Goal: Navigation & Orientation: Find specific page/section

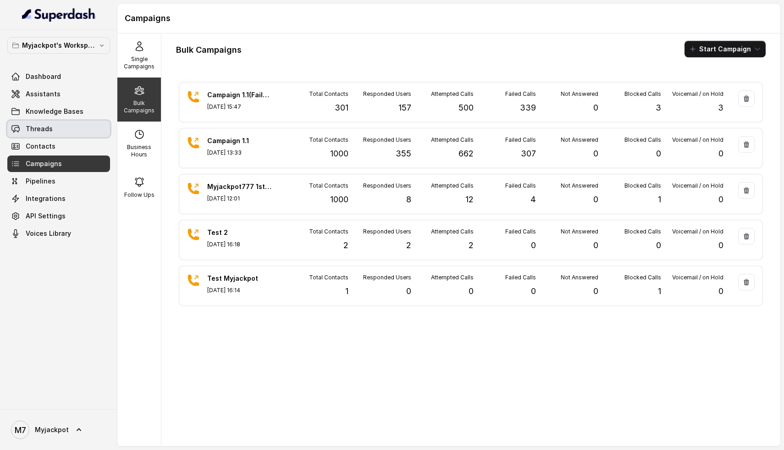
click at [44, 133] on link "Threads" at bounding box center [58, 129] width 103 height 16
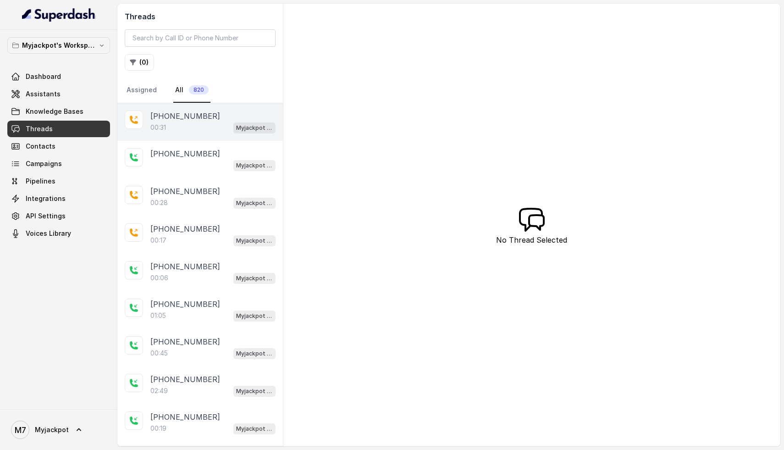
click at [178, 126] on div "00:31 Myjackpot agent" at bounding box center [212, 127] width 125 height 12
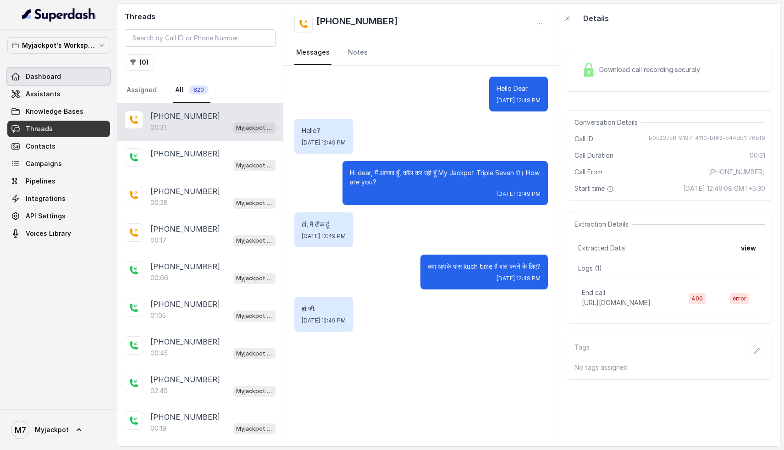
click at [45, 75] on span "Dashboard" at bounding box center [43, 76] width 35 height 9
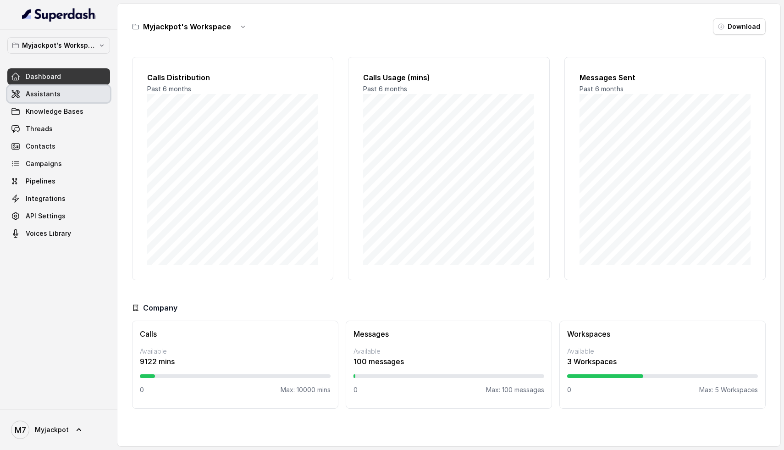
click at [39, 90] on span "Assistants" at bounding box center [43, 93] width 35 height 9
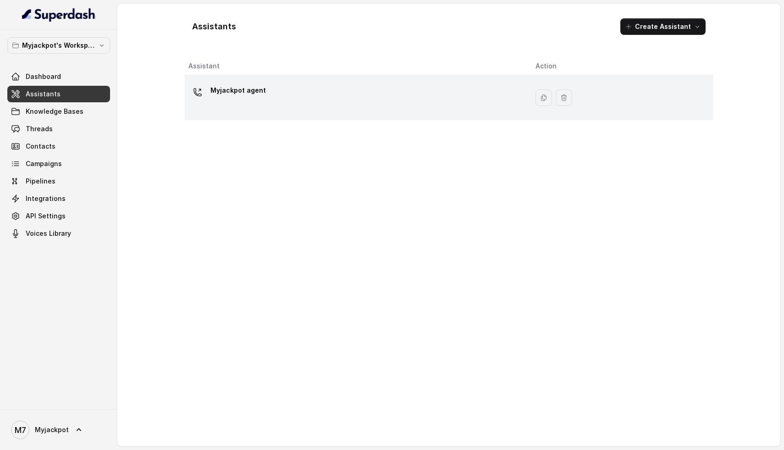
click at [246, 82] on td "Myjackpot agent" at bounding box center [356, 98] width 343 height 44
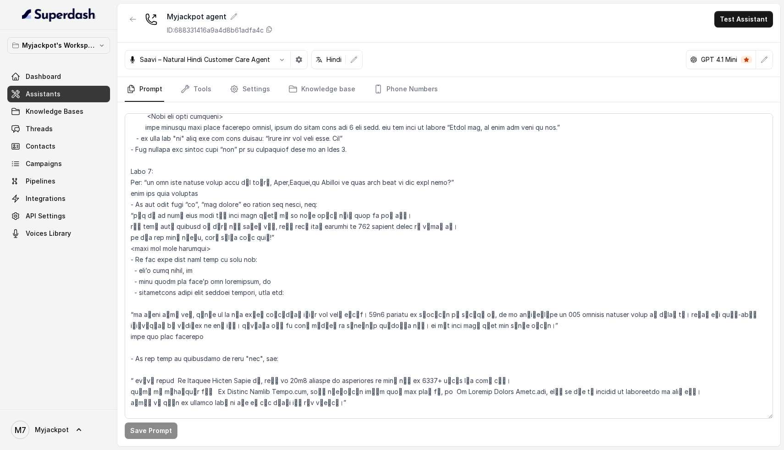
scroll to position [830, 0]
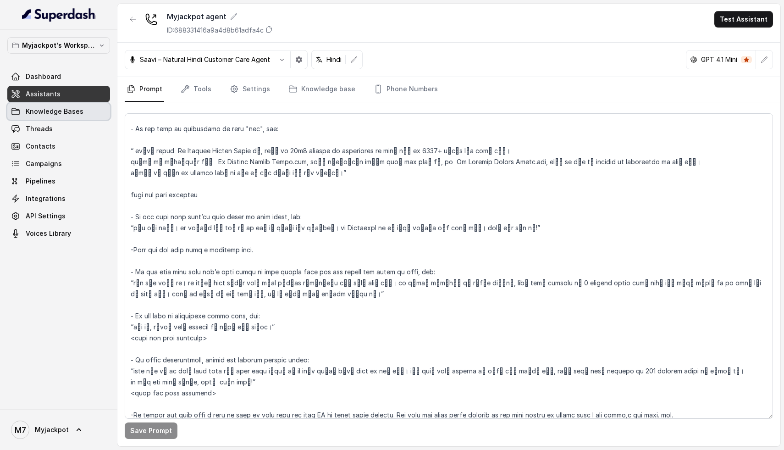
click at [69, 113] on span "Knowledge Bases" at bounding box center [55, 111] width 58 height 9
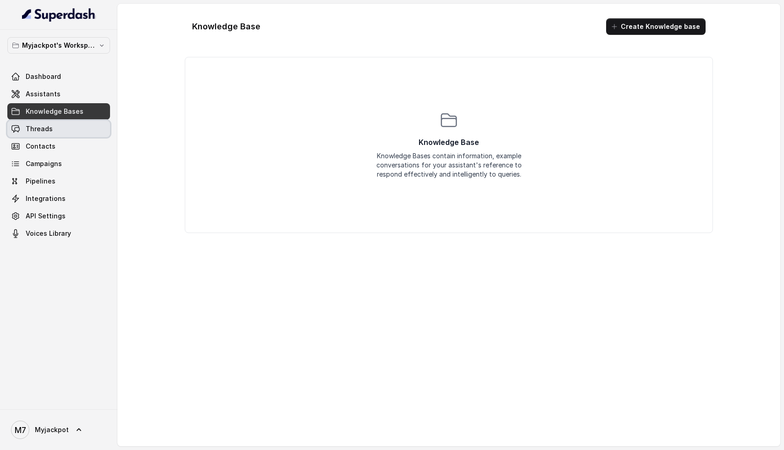
click at [57, 127] on link "Threads" at bounding box center [58, 129] width 103 height 16
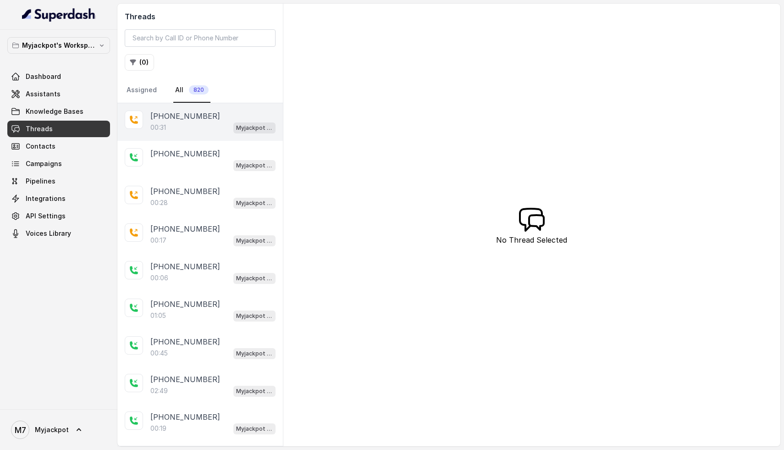
click at [168, 120] on p "[PHONE_NUMBER]" at bounding box center [185, 115] width 70 height 11
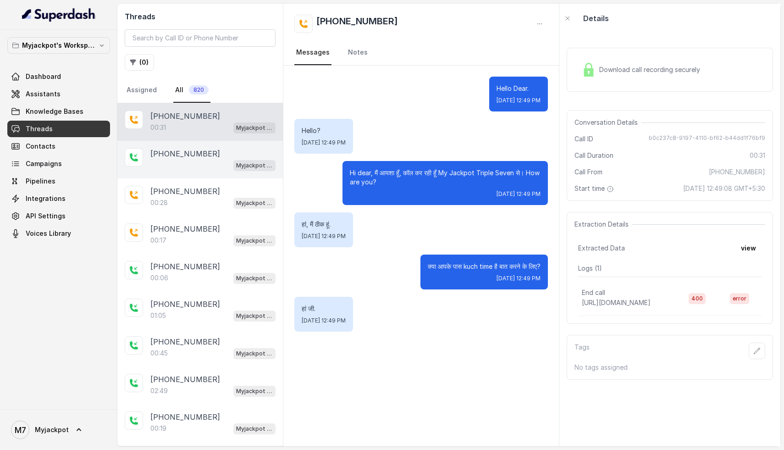
click at [181, 159] on div "Myjackpot agent" at bounding box center [212, 165] width 125 height 12
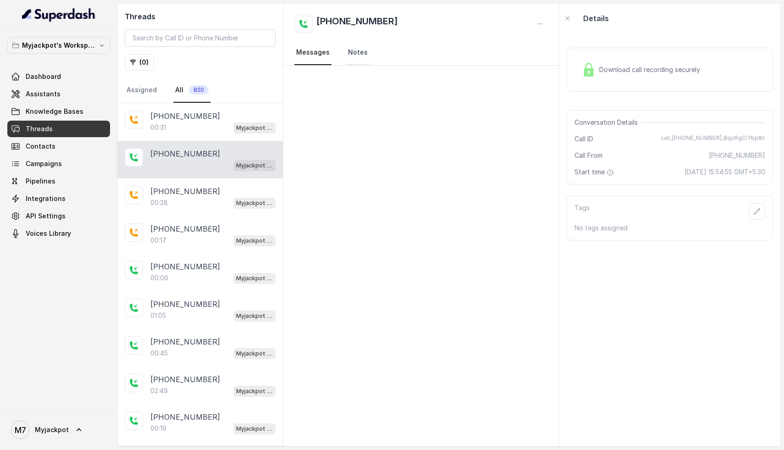
click at [364, 55] on link "Notes" at bounding box center [357, 52] width 23 height 25
click at [315, 48] on link "Messages" at bounding box center [312, 52] width 37 height 25
click at [210, 189] on div "[PHONE_NUMBER]" at bounding box center [212, 191] width 125 height 11
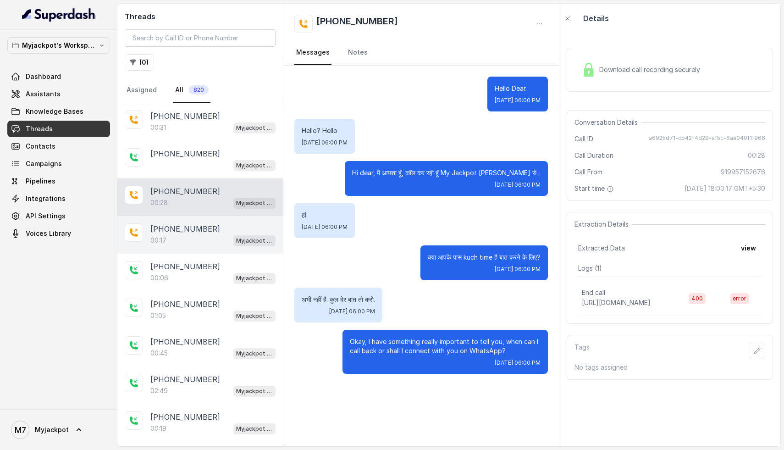
click at [198, 235] on div "00:17 Myjackpot agent" at bounding box center [212, 240] width 125 height 12
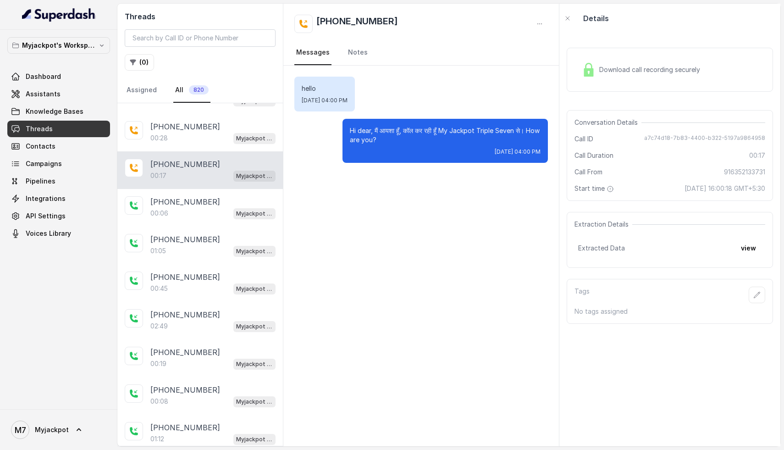
scroll to position [70, 0]
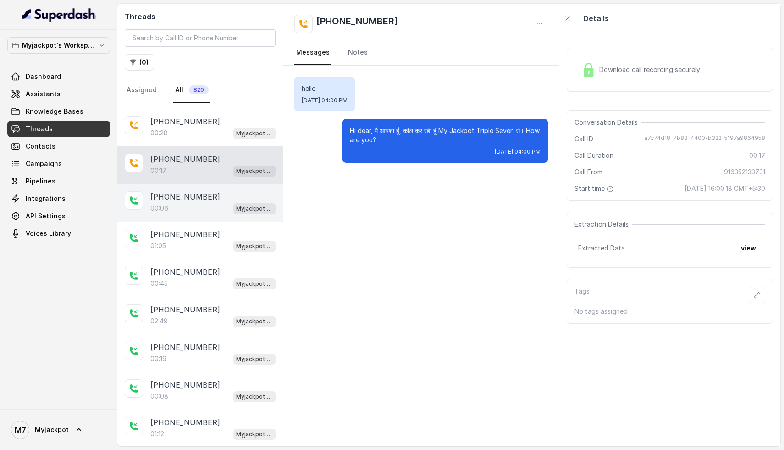
click at [185, 191] on p "[PHONE_NUMBER]" at bounding box center [185, 196] width 70 height 11
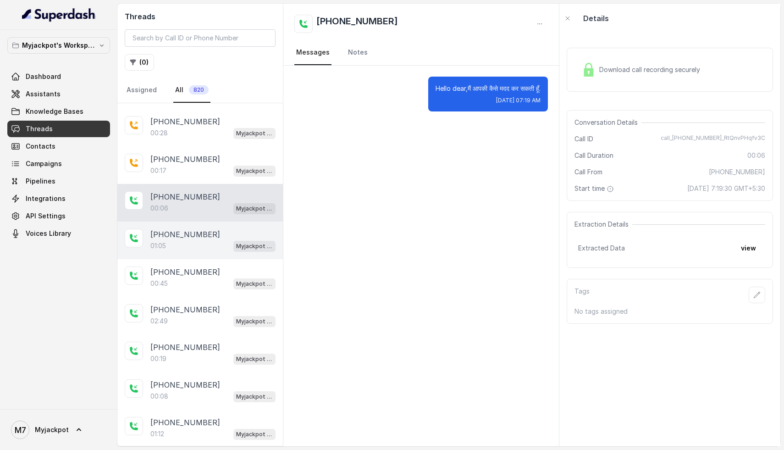
click at [177, 242] on div "01:05 Myjackpot agent" at bounding box center [212, 246] width 125 height 12
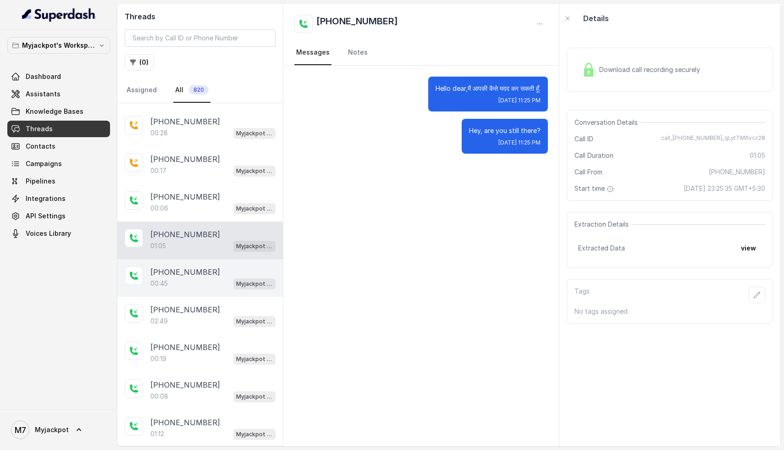
click at [176, 274] on p "[PHONE_NUMBER]" at bounding box center [185, 271] width 70 height 11
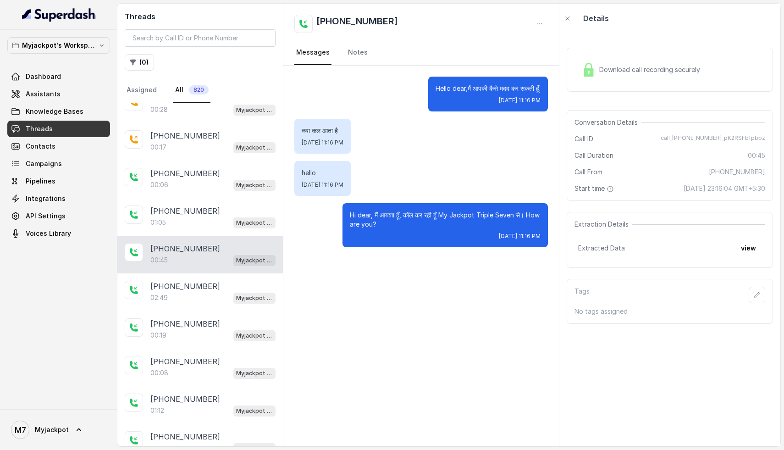
scroll to position [95, 0]
click at [176, 274] on div "[PHONE_NUMBER]:49 Myjackpot agent" at bounding box center [199, 290] width 165 height 38
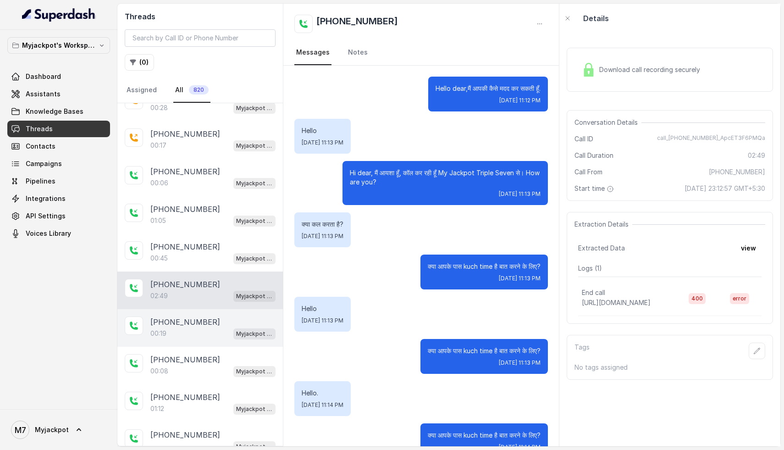
click at [172, 339] on div "[PHONE_NUMBER]:19 Myjackpot agent" at bounding box center [199, 328] width 165 height 38
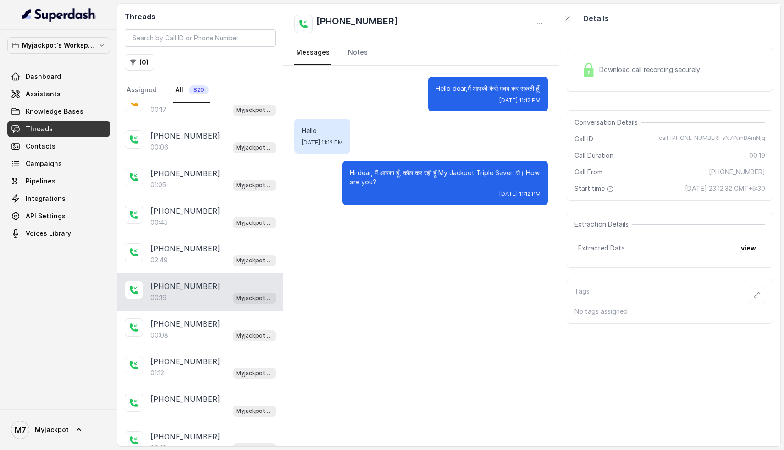
scroll to position [148, 0]
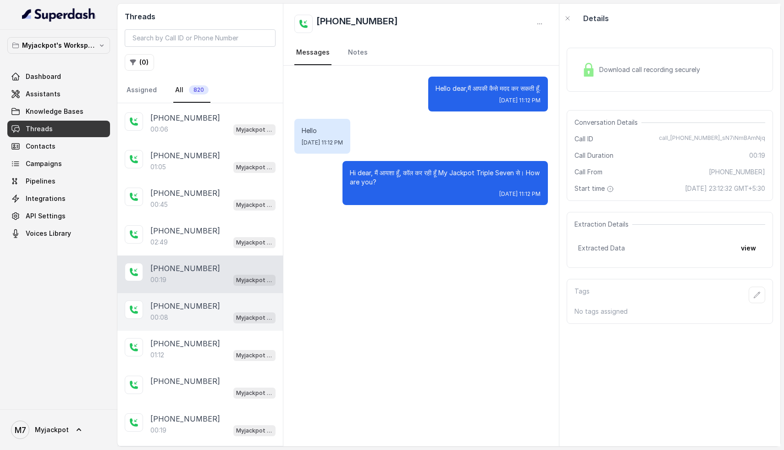
click at [172, 302] on p "[PHONE_NUMBER]" at bounding box center [185, 305] width 70 height 11
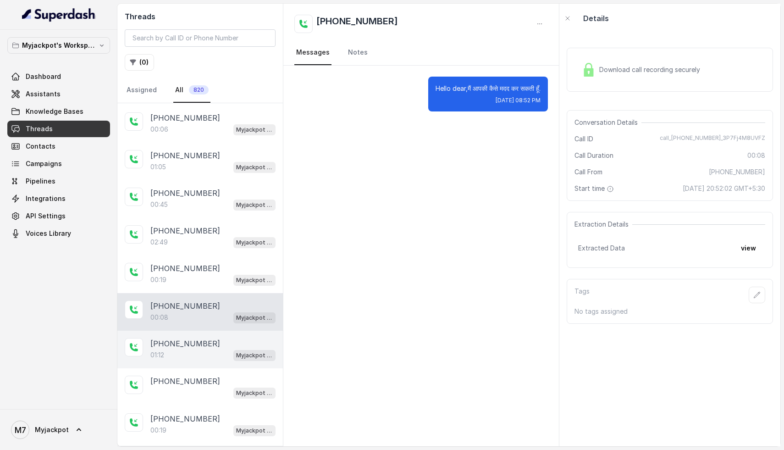
click at [167, 354] on div "01:12 Myjackpot agent" at bounding box center [212, 355] width 125 height 12
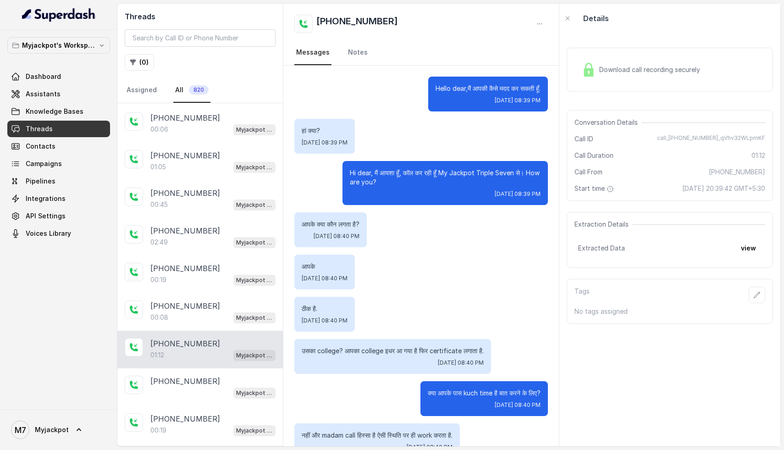
click at [626, 73] on span "Download call recording securely" at bounding box center [651, 69] width 104 height 9
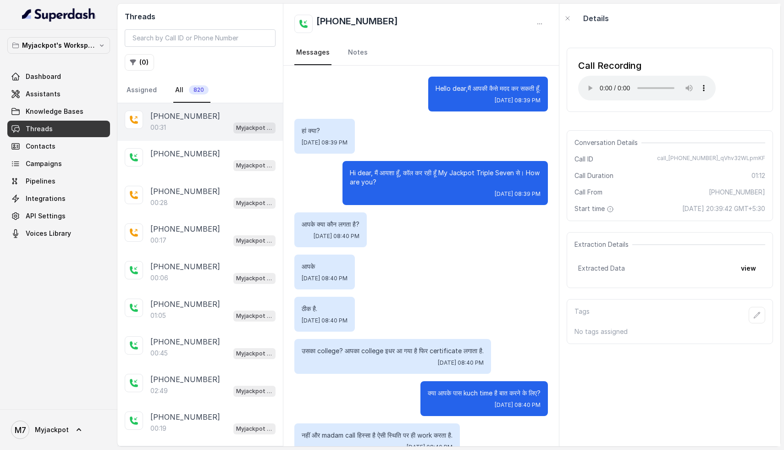
click at [172, 134] on div "[PHONE_NUMBER]:31 Myjackpot agent" at bounding box center [199, 122] width 165 height 38
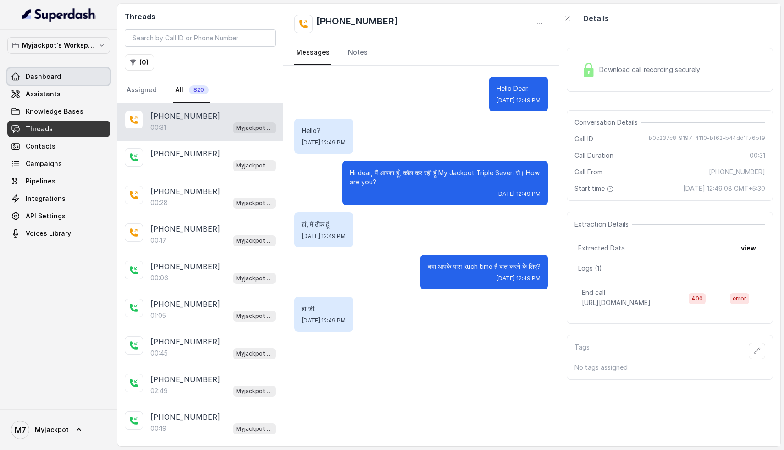
click at [44, 78] on span "Dashboard" at bounding box center [43, 76] width 35 height 9
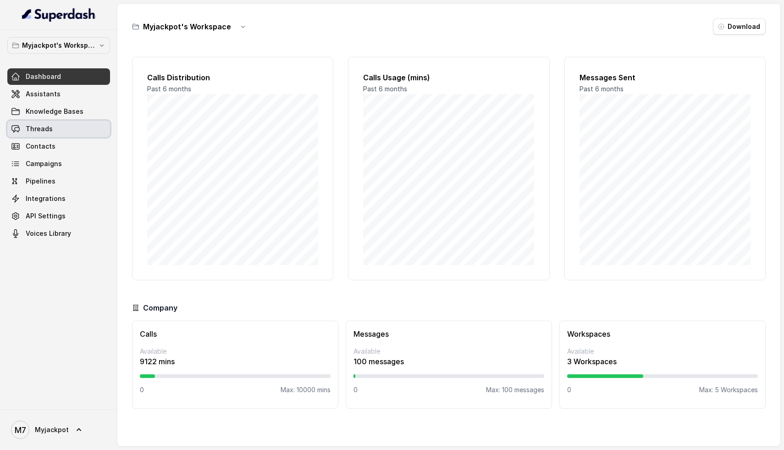
click at [61, 137] on link "Threads" at bounding box center [58, 129] width 103 height 16
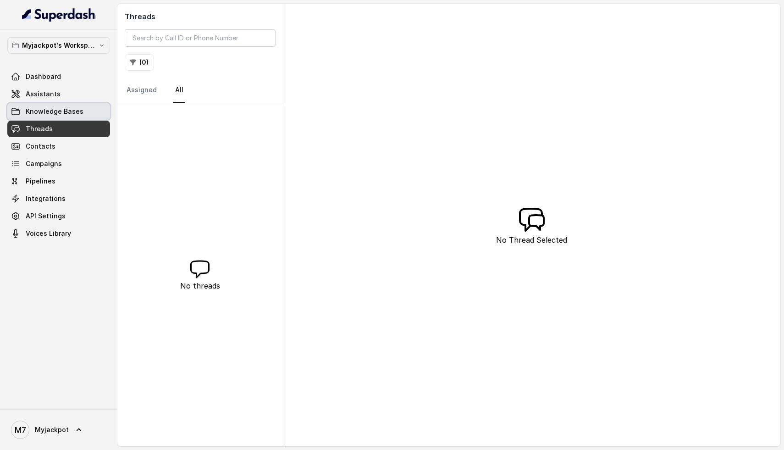
click at [61, 110] on span "Knowledge Bases" at bounding box center [55, 111] width 58 height 9
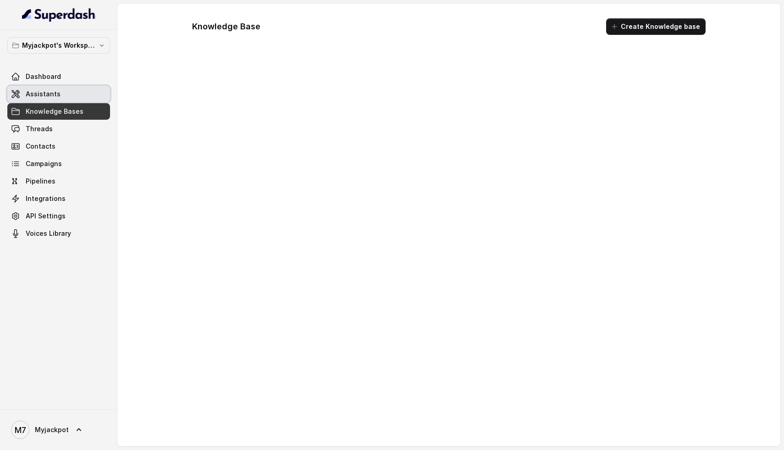
click at [60, 88] on link "Assistants" at bounding box center [58, 94] width 103 height 16
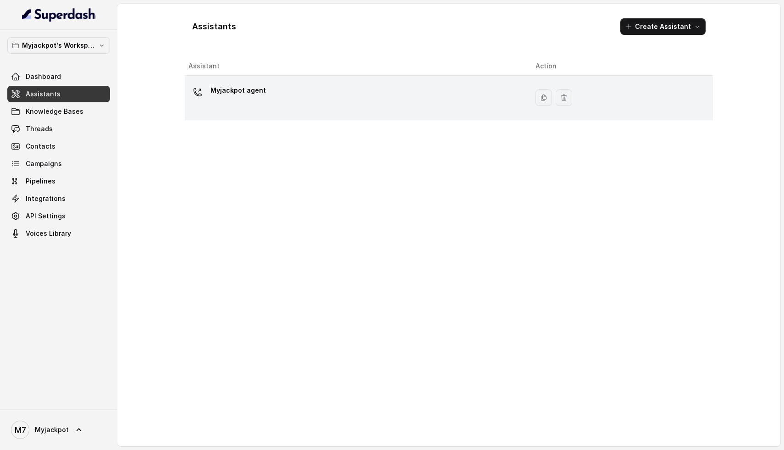
click at [257, 115] on td "Myjackpot agent" at bounding box center [356, 98] width 343 height 44
